Goal: Find contact information: Find contact information

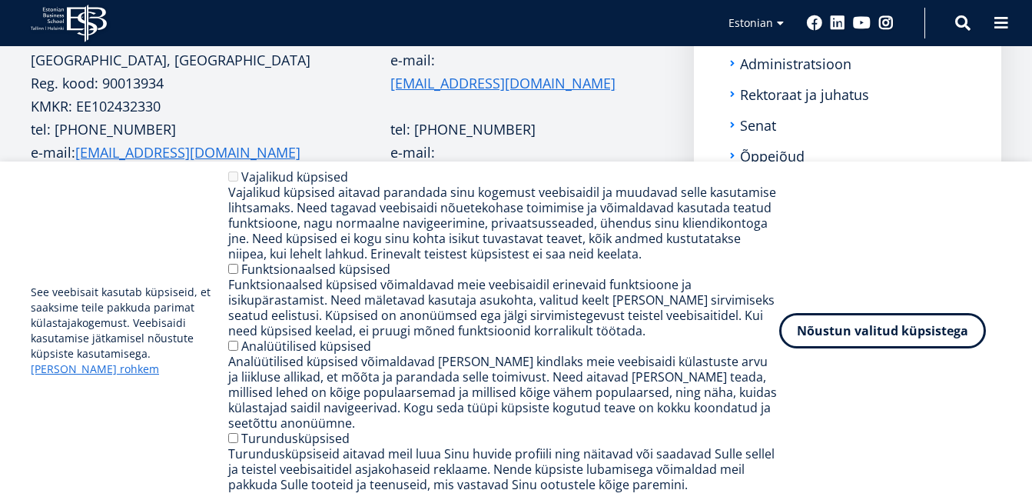
scroll to position [461, 0]
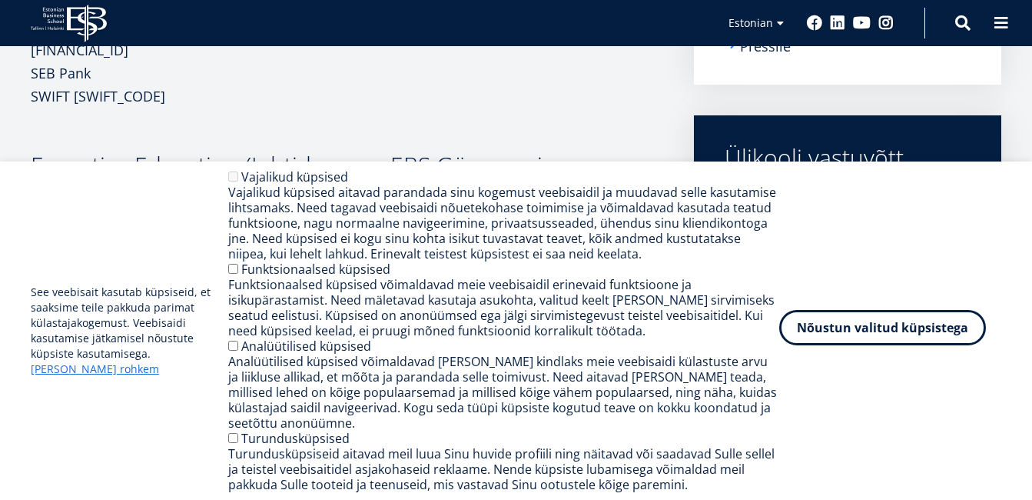
click at [858, 323] on button "Nõustun valitud küpsistega" at bounding box center [882, 327] width 207 height 35
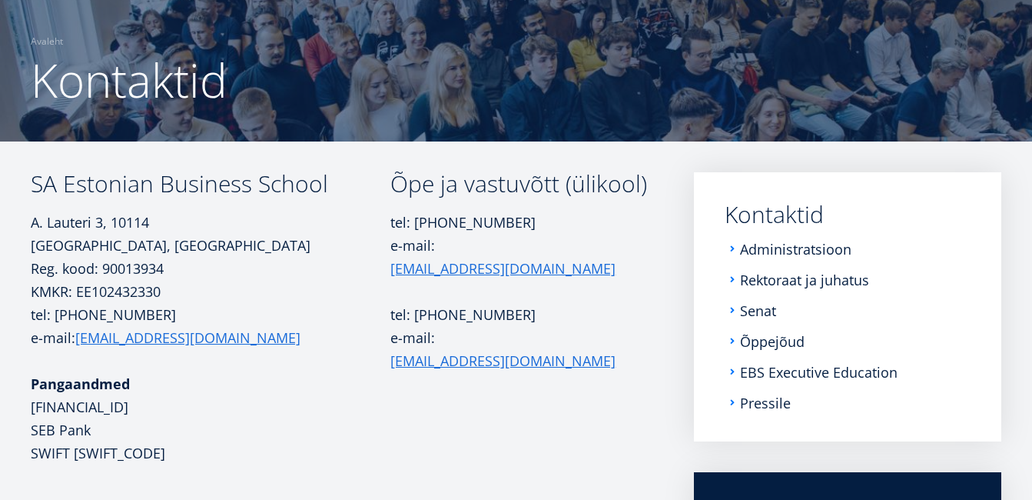
scroll to position [29, 0]
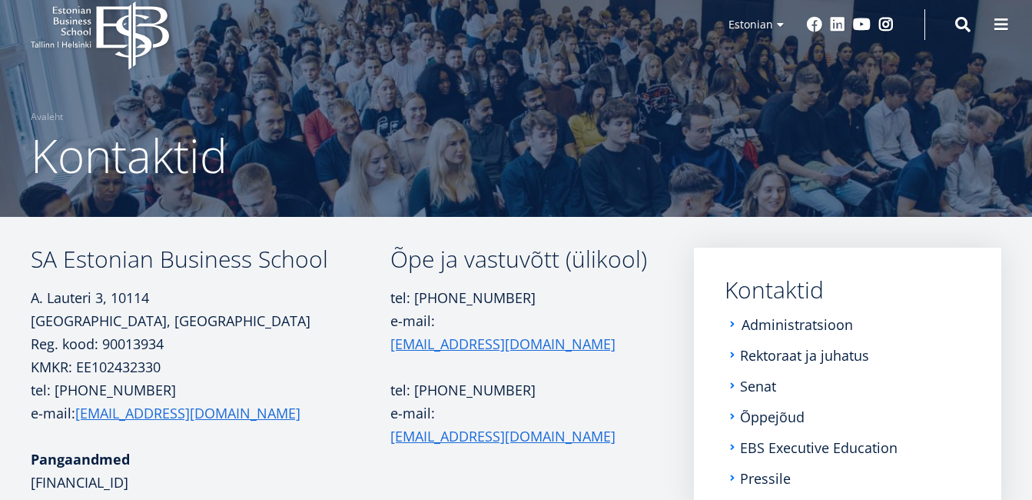
click at [774, 321] on link "Administratsioon" at bounding box center [797, 324] width 111 height 15
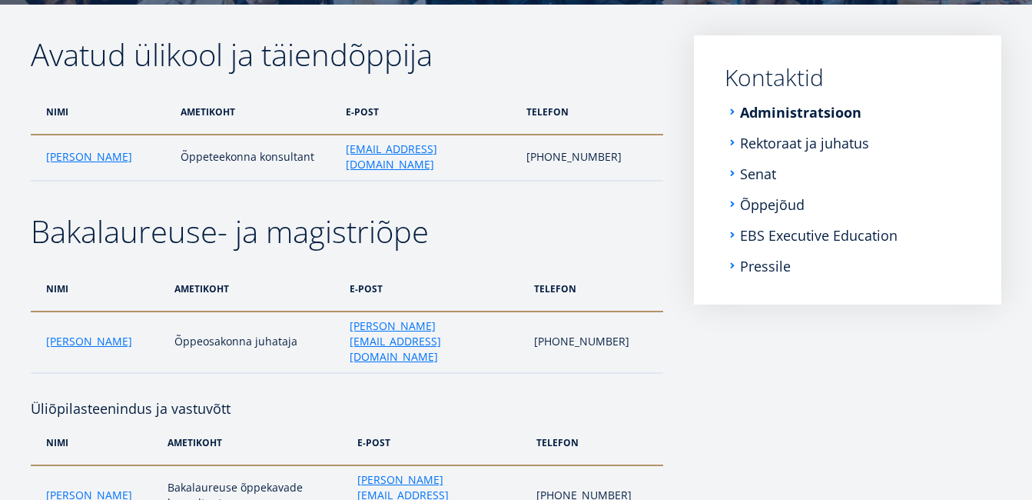
scroll to position [25, 0]
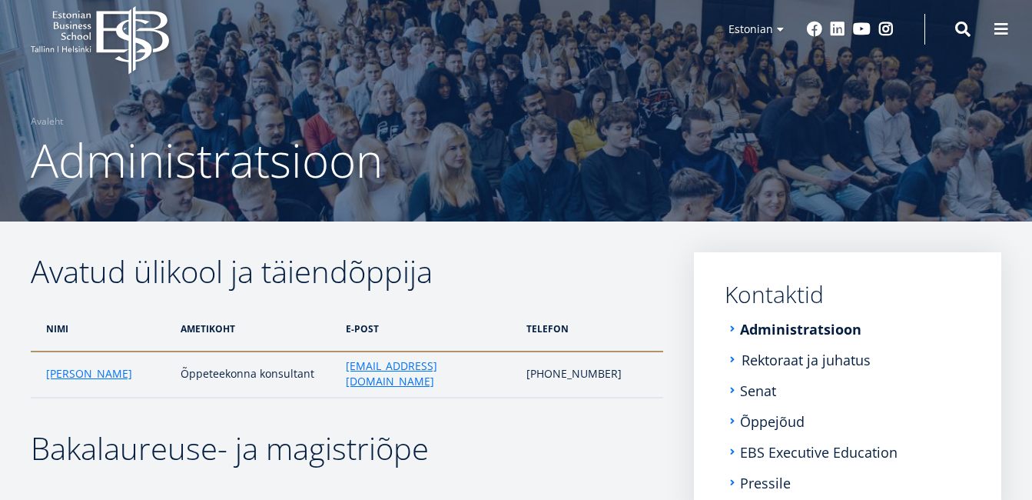
click at [840, 360] on link "Rektoraat ja juhatus" at bounding box center [806, 359] width 129 height 15
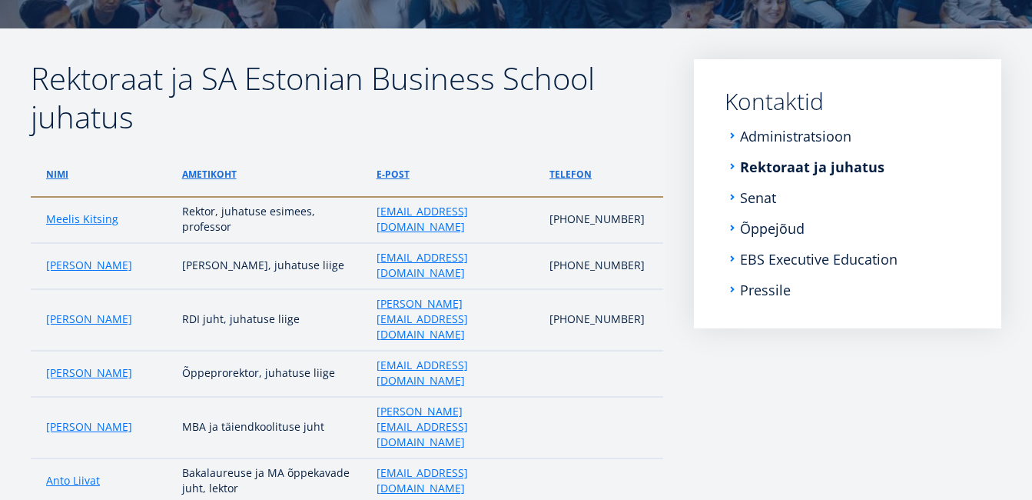
scroll to position [60, 0]
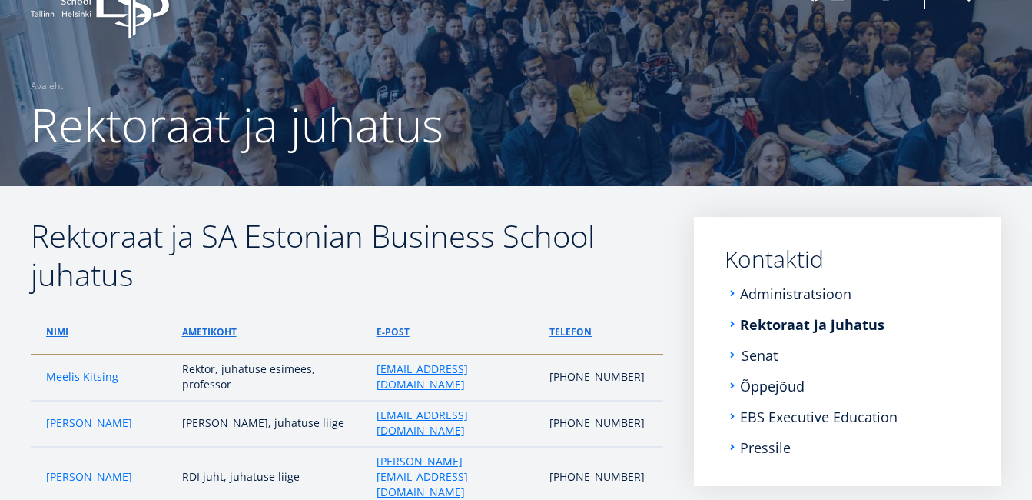
click at [766, 357] on link "Senat" at bounding box center [760, 354] width 36 height 15
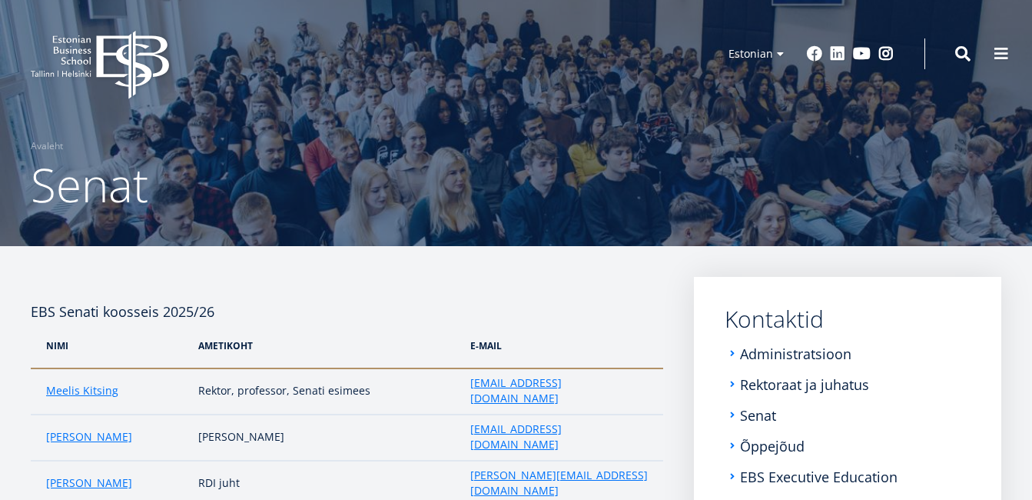
scroll to position [77, 0]
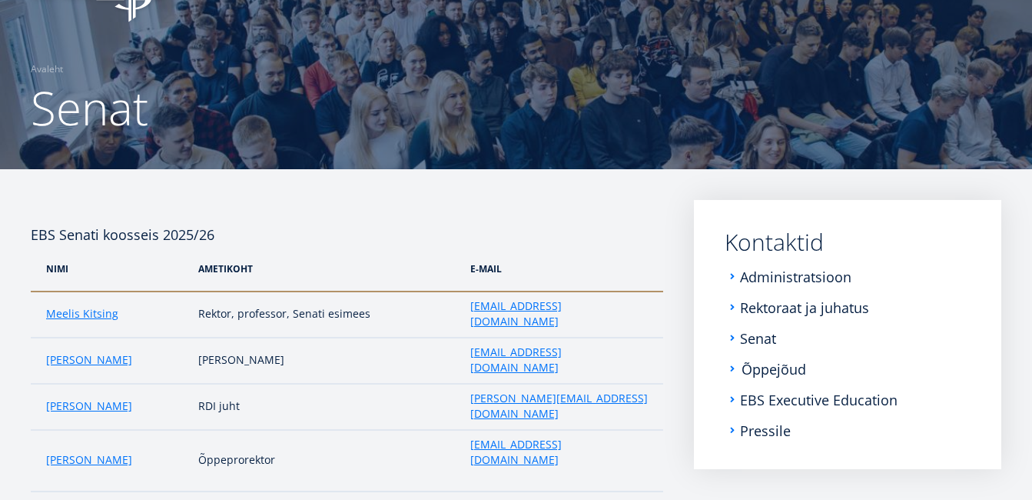
click at [783, 370] on link "Õppejõud" at bounding box center [774, 368] width 65 height 15
click at [835, 400] on link "EBS Executive Education" at bounding box center [821, 399] width 158 height 15
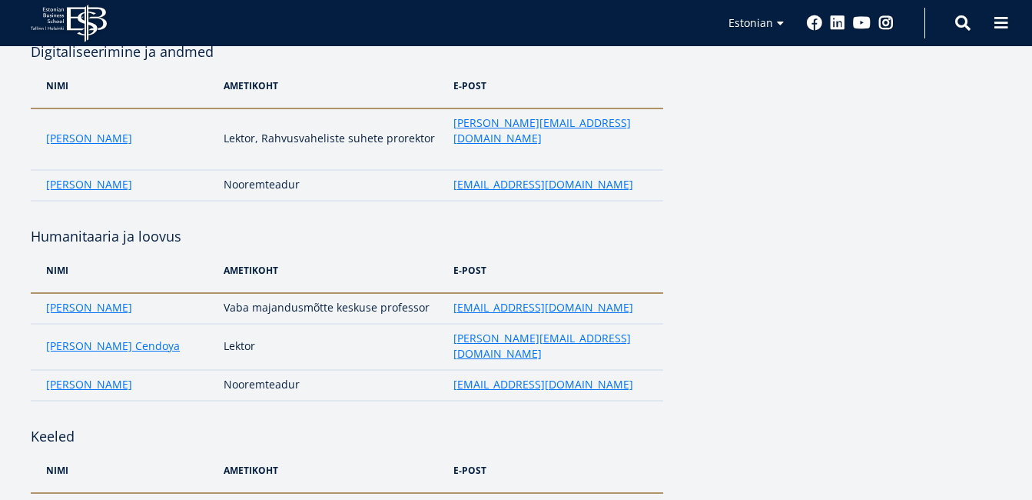
scroll to position [2844, 0]
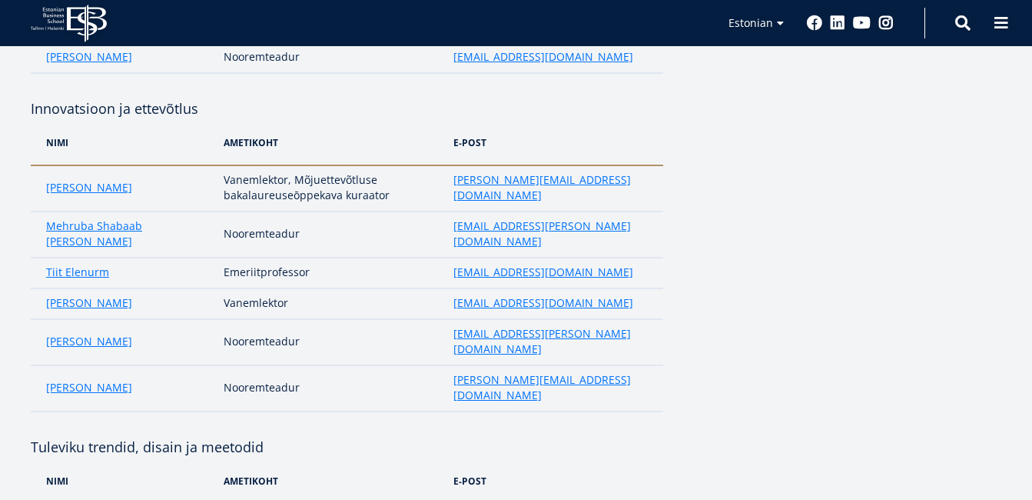
scroll to position [692, 0]
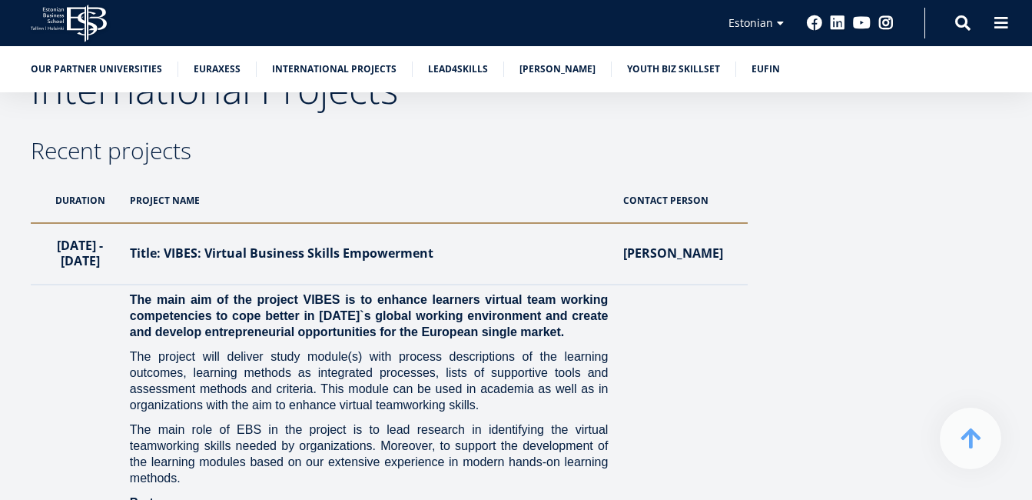
scroll to position [1537, 0]
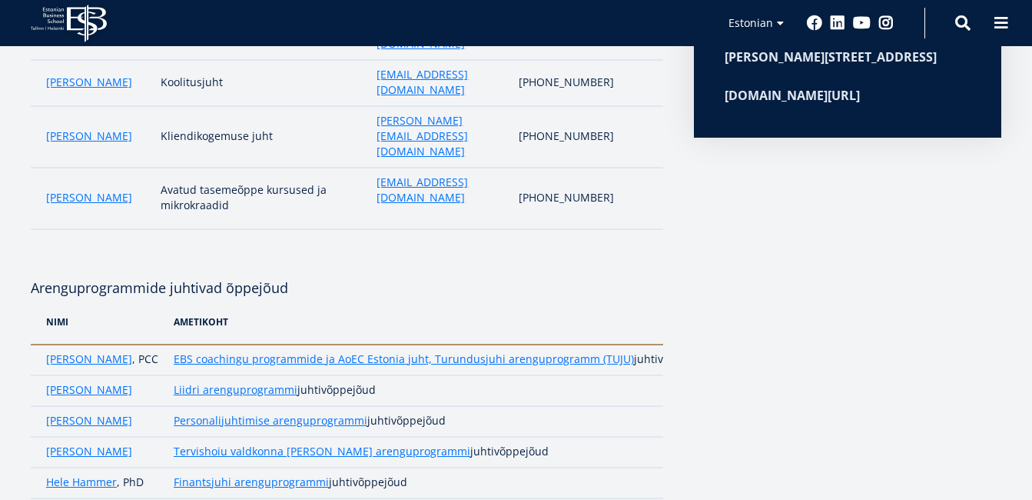
scroll to position [692, 0]
